Goal: Task Accomplishment & Management: Manage account settings

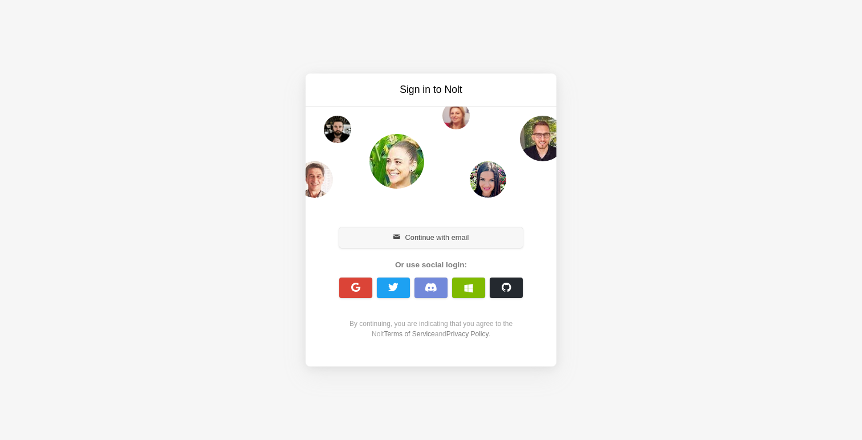
click at [407, 236] on button "Continue with email" at bounding box center [431, 238] width 184 height 21
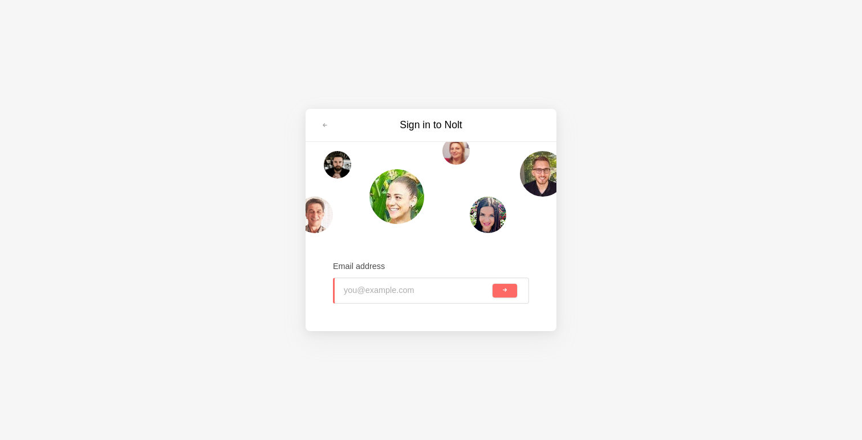
click at [415, 280] on input "email" at bounding box center [417, 290] width 147 height 25
click at [321, 130] on link at bounding box center [325, 125] width 21 height 18
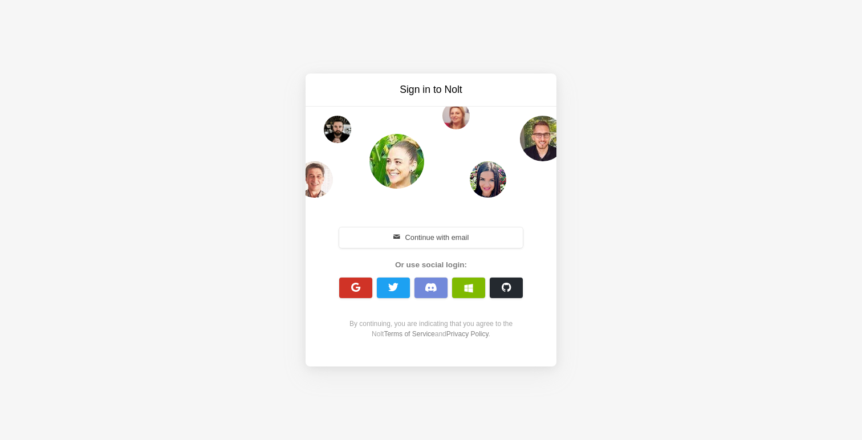
click at [358, 293] on button "button" at bounding box center [355, 288] width 33 height 21
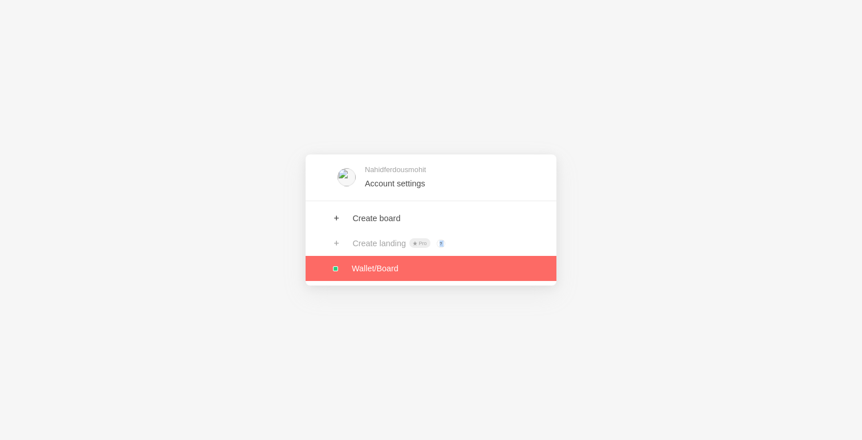
drag, startPoint x: 428, startPoint y: 180, endPoint x: 427, endPoint y: 273, distance: 93.0
click at [427, 273] on div "Nahidferdousmohit Account settings Create board Create landing Pro ? Board owne…" at bounding box center [431, 221] width 251 height 132
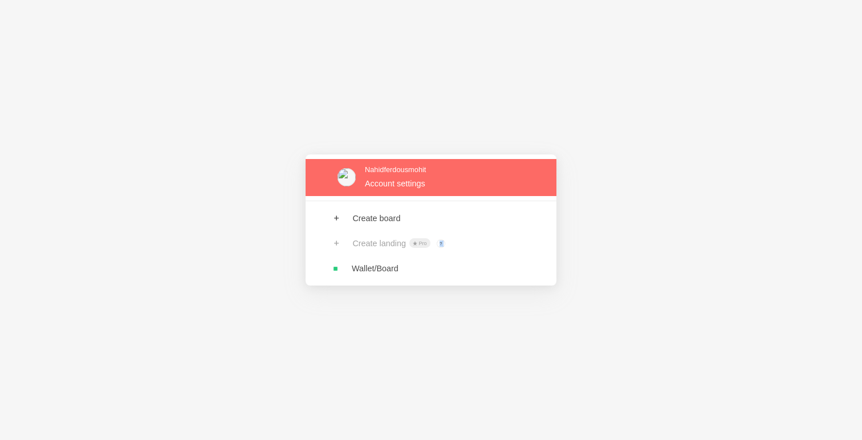
click at [435, 188] on link at bounding box center [431, 177] width 251 height 37
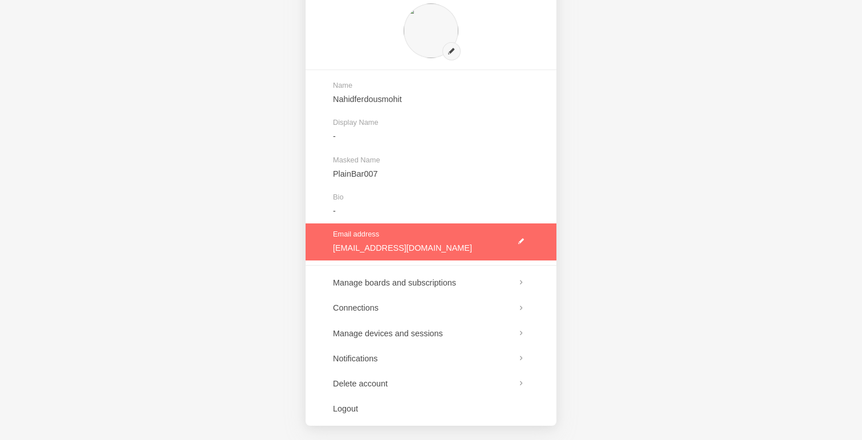
scroll to position [58, 0]
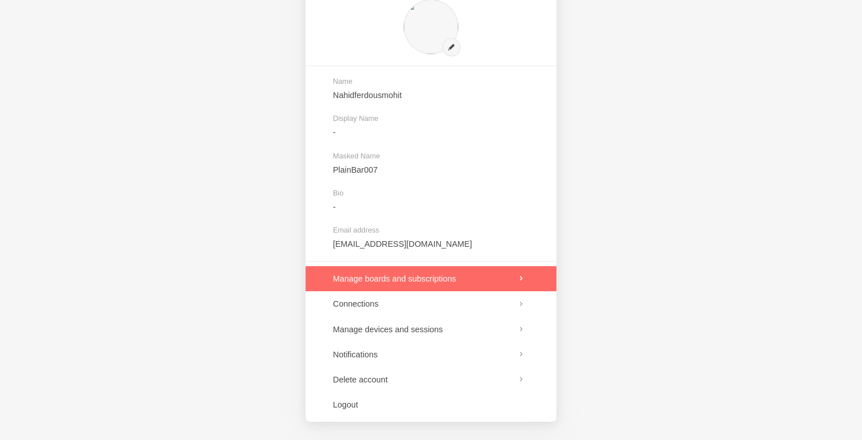
click at [425, 280] on link at bounding box center [431, 278] width 251 height 25
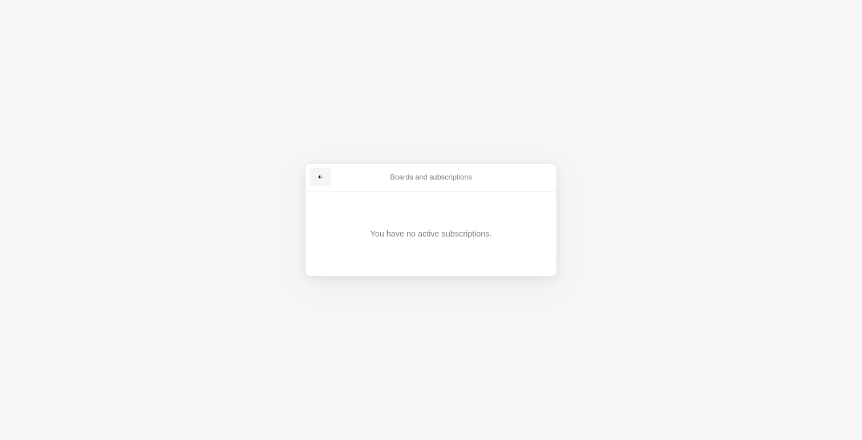
click at [323, 186] on link at bounding box center [320, 177] width 21 height 18
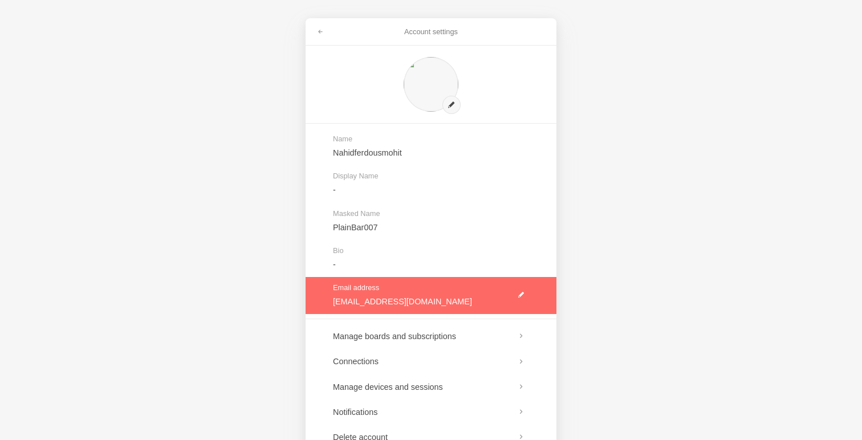
scroll to position [58, 0]
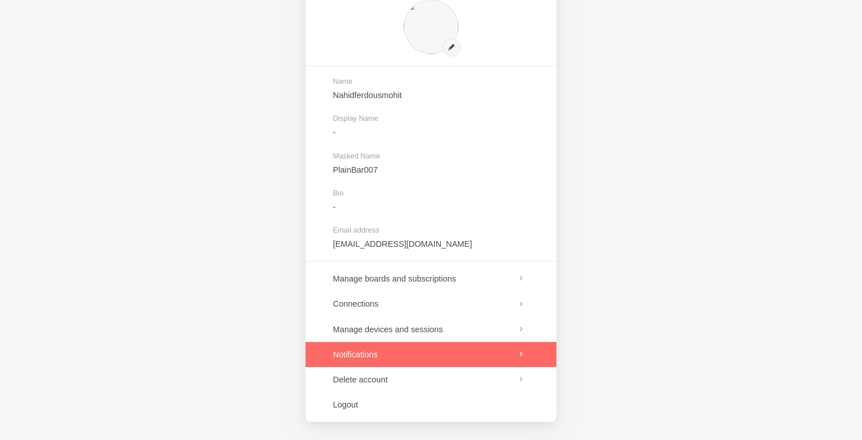
click at [370, 359] on link at bounding box center [431, 354] width 251 height 25
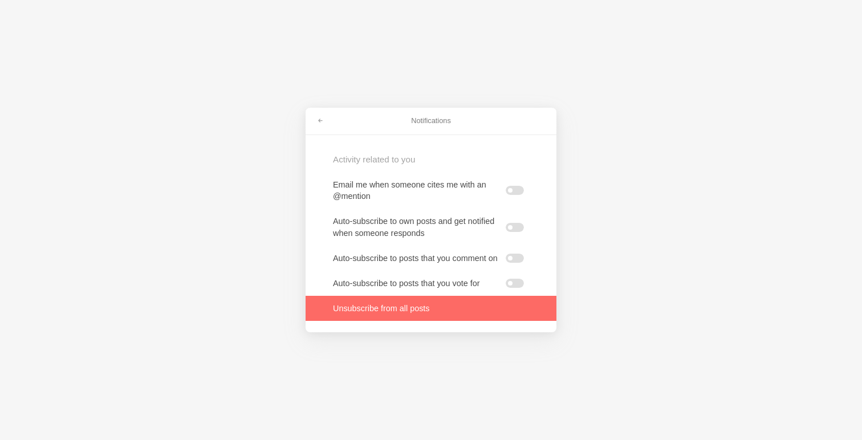
click at [410, 318] on link at bounding box center [431, 308] width 251 height 25
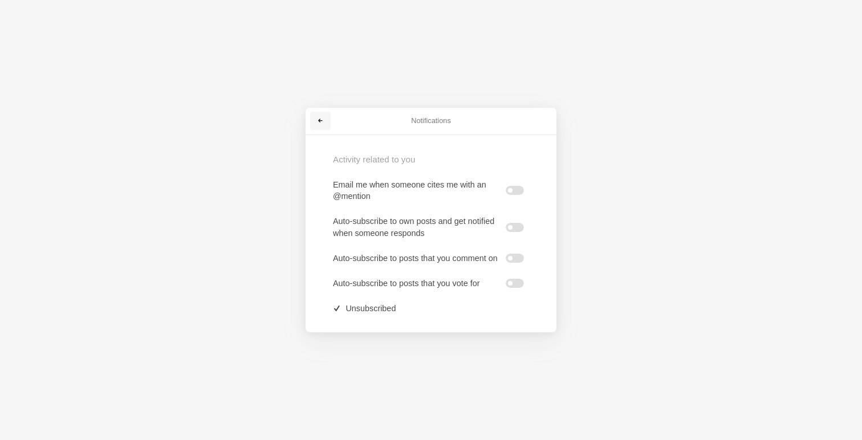
click at [320, 117] on span at bounding box center [320, 120] width 7 height 7
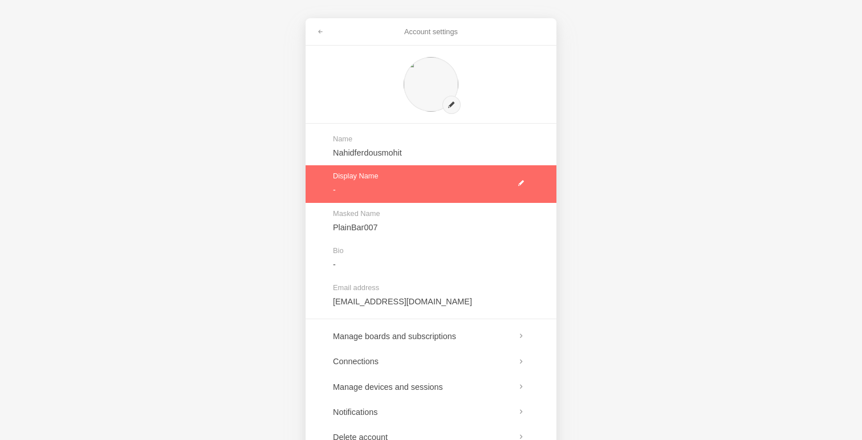
scroll to position [58, 0]
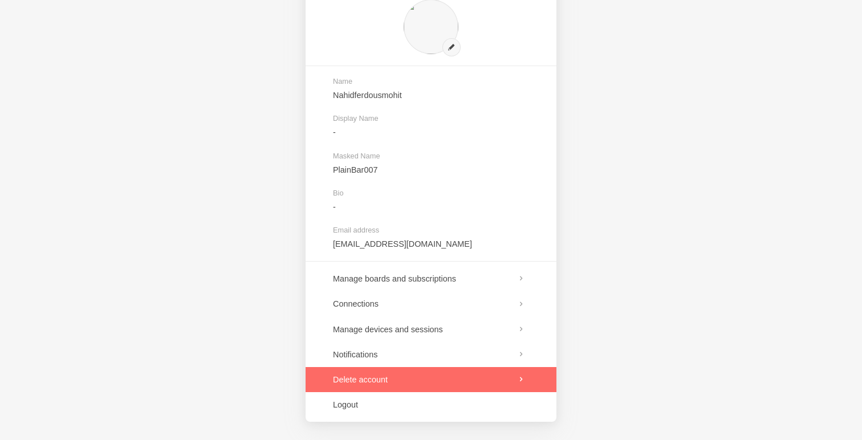
click at [357, 389] on link at bounding box center [431, 379] width 251 height 25
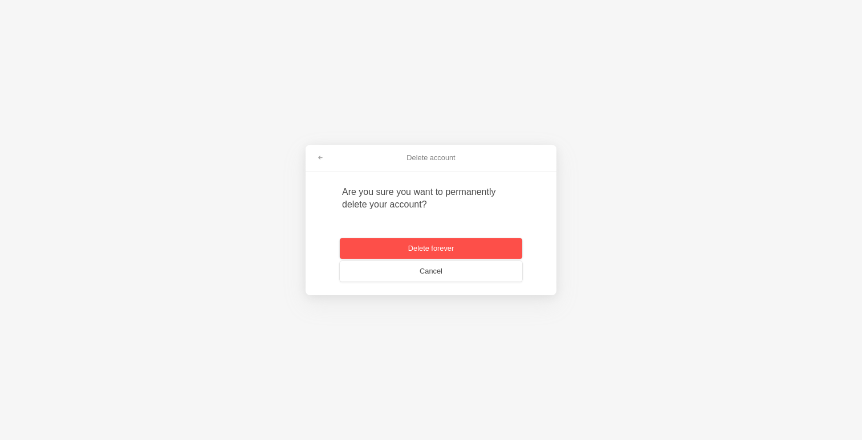
click at [395, 251] on button "Delete forever" at bounding box center [431, 248] width 182 height 21
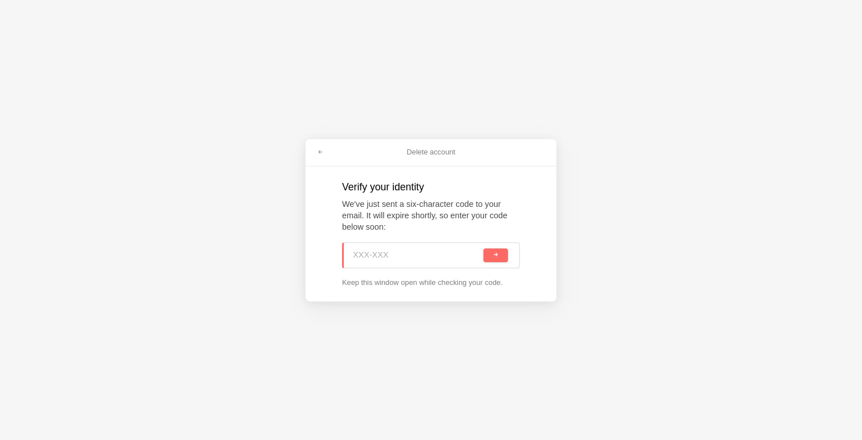
paste input "6BT-XJQ"
type input "6BT-XJQ"
click at [484, 249] on button "submit" at bounding box center [496, 256] width 25 height 14
